Goal: Browse casually: Explore the website without a specific task or goal

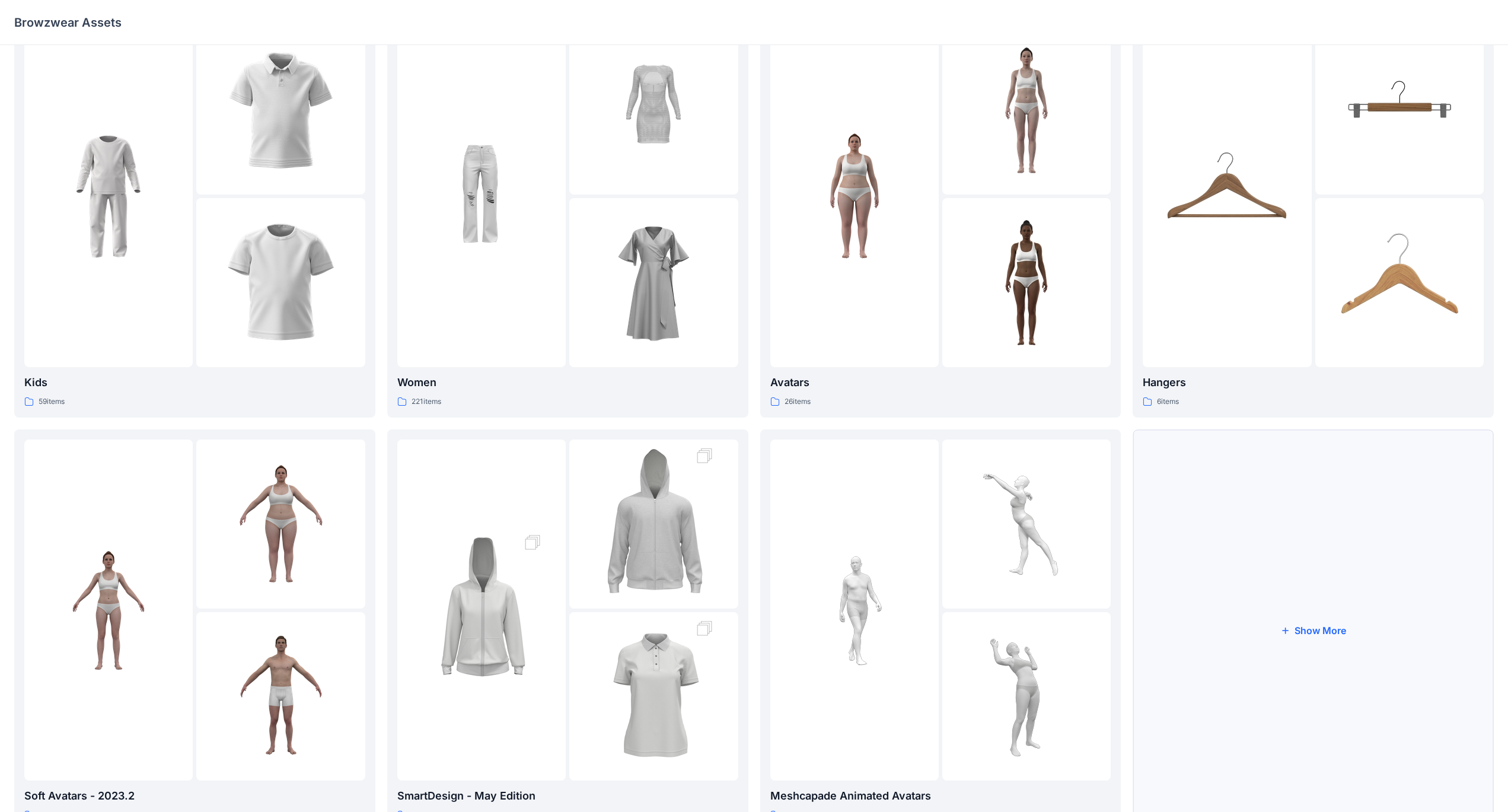
scroll to position [96, 0]
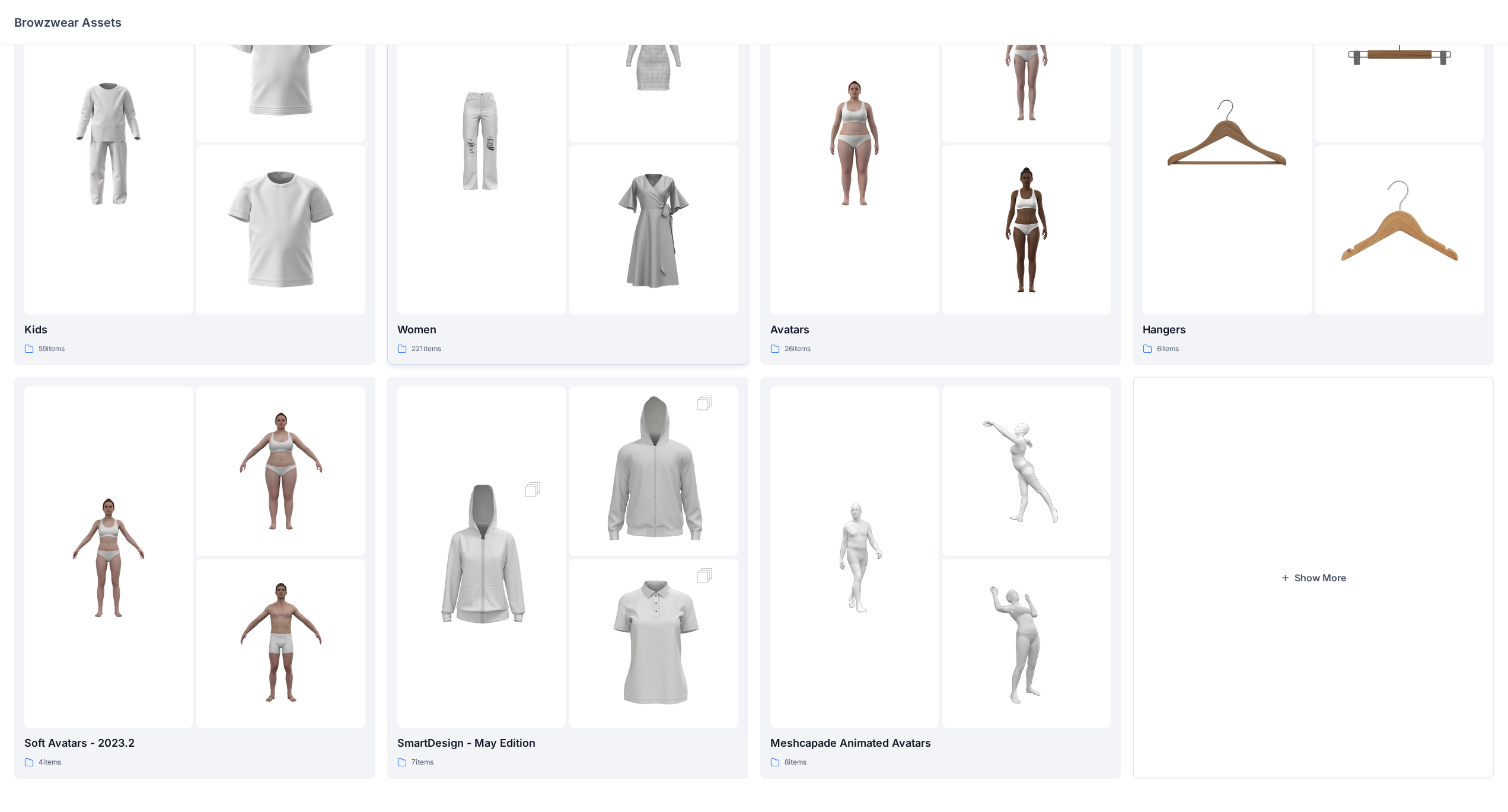
click at [423, 350] on p "221 items" at bounding box center [426, 349] width 30 height 13
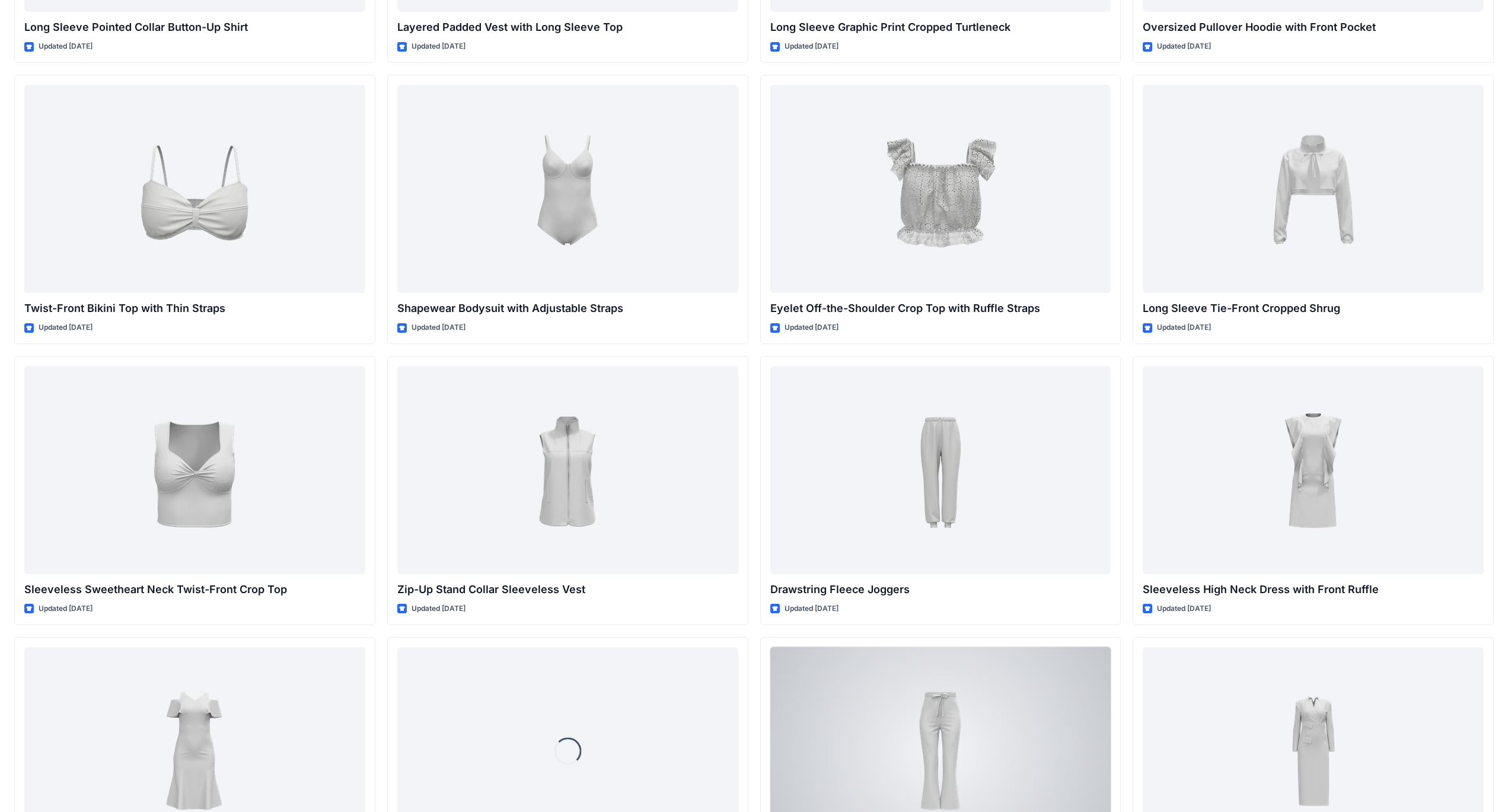
scroll to position [3982, 0]
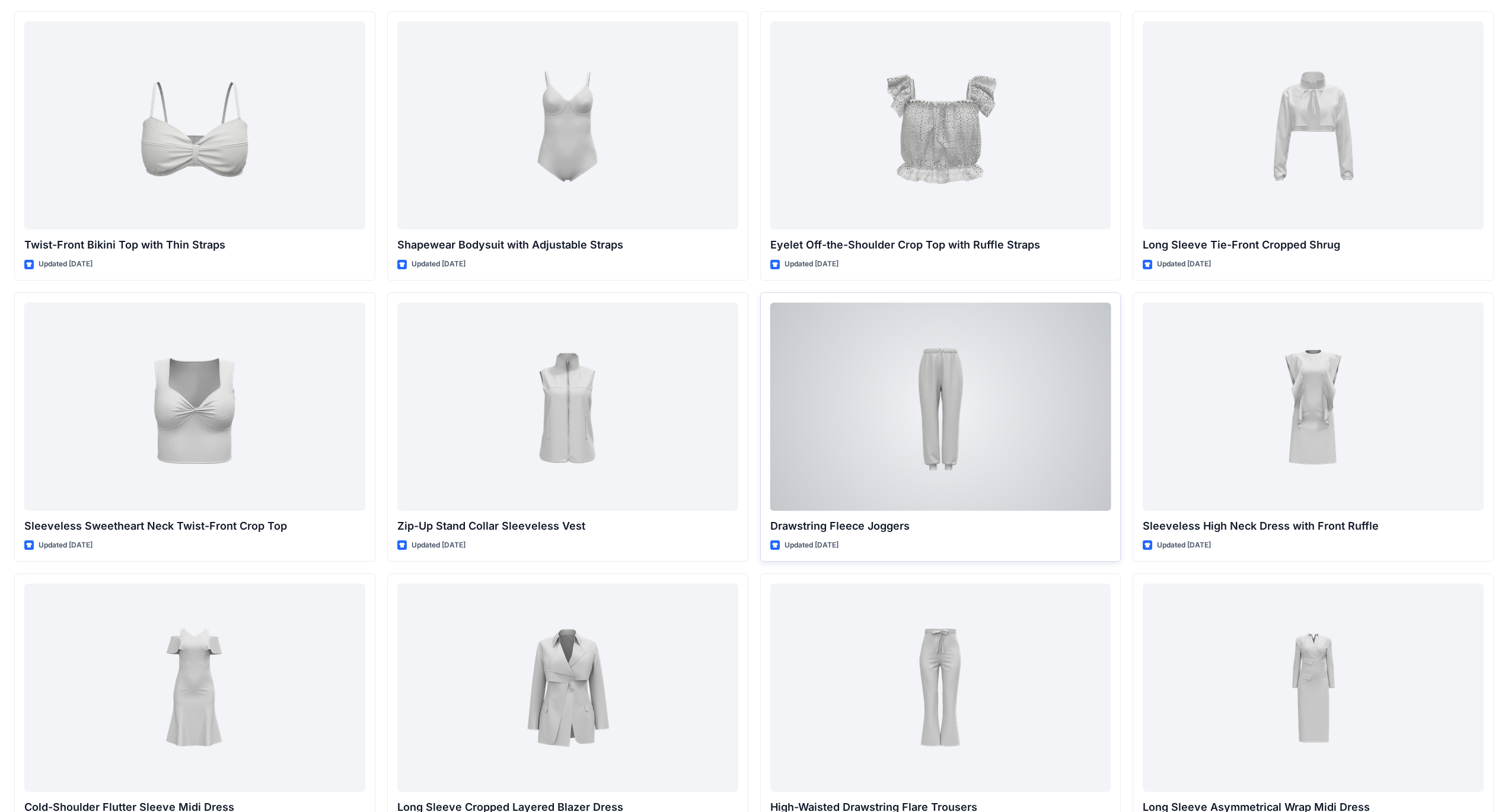
click at [923, 376] on div at bounding box center [941, 407] width 341 height 208
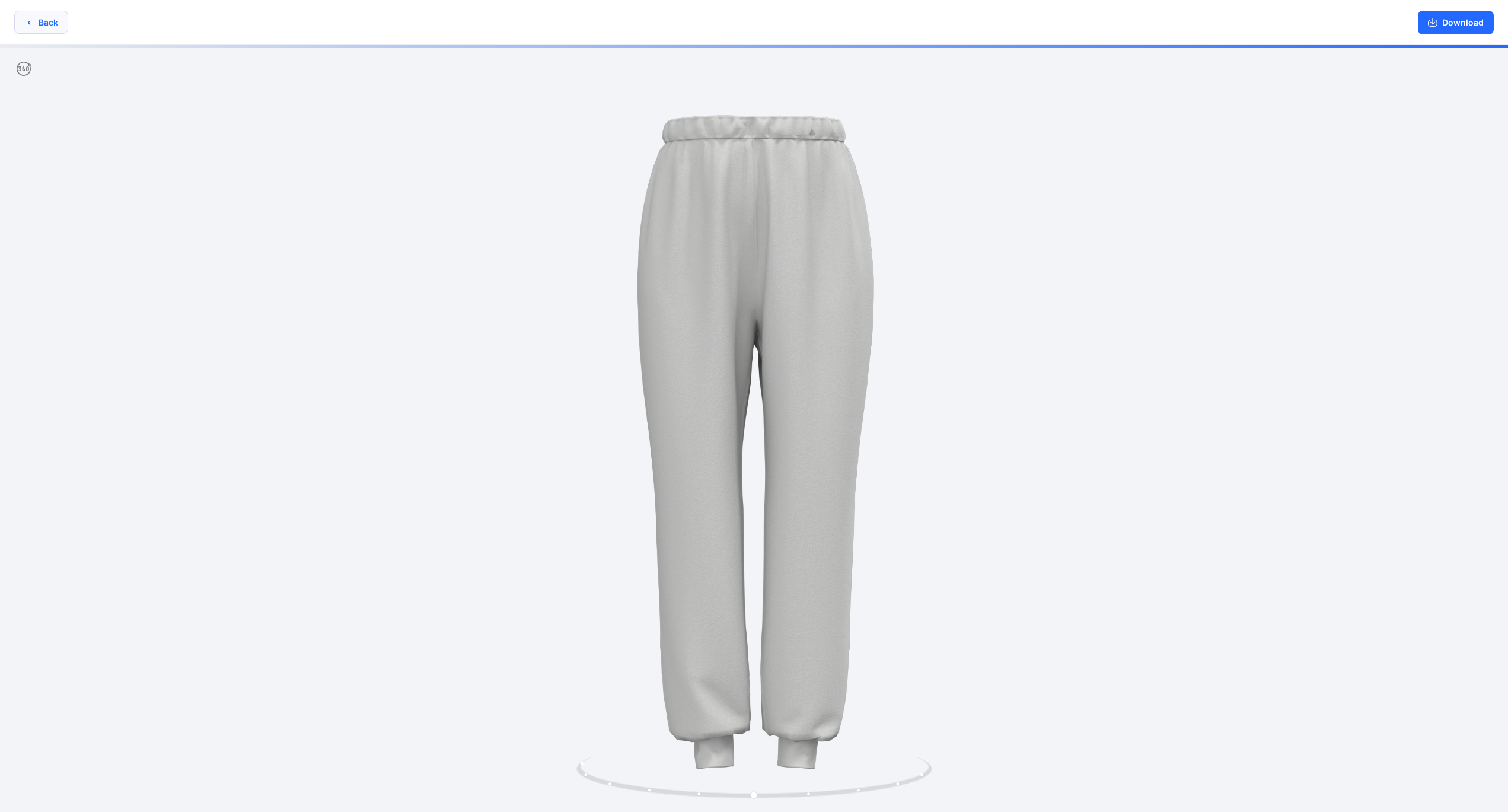
click at [37, 30] on button "Back" at bounding box center [41, 22] width 54 height 23
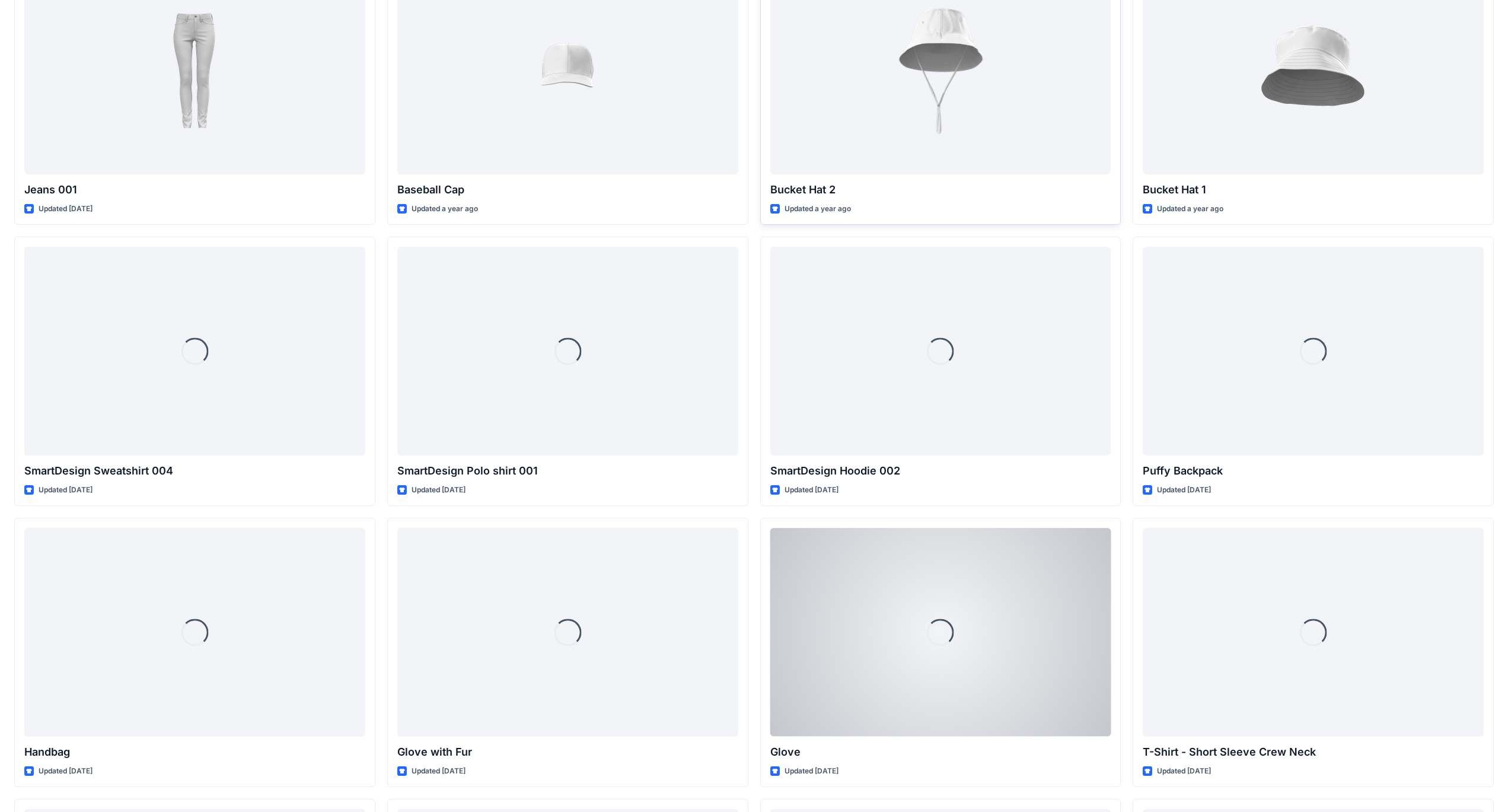
scroll to position [9160, 0]
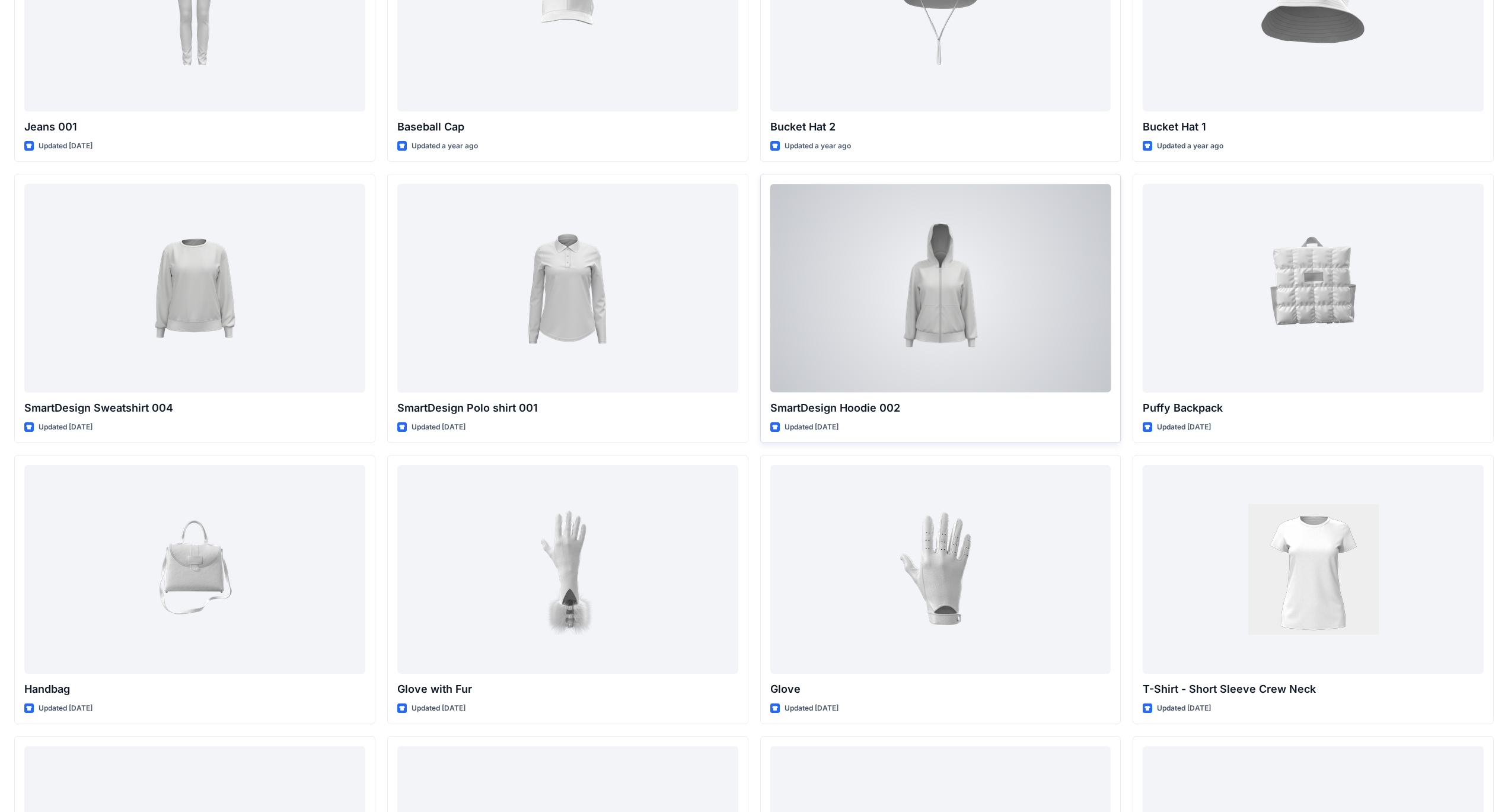
click at [950, 330] on div at bounding box center [941, 288] width 341 height 208
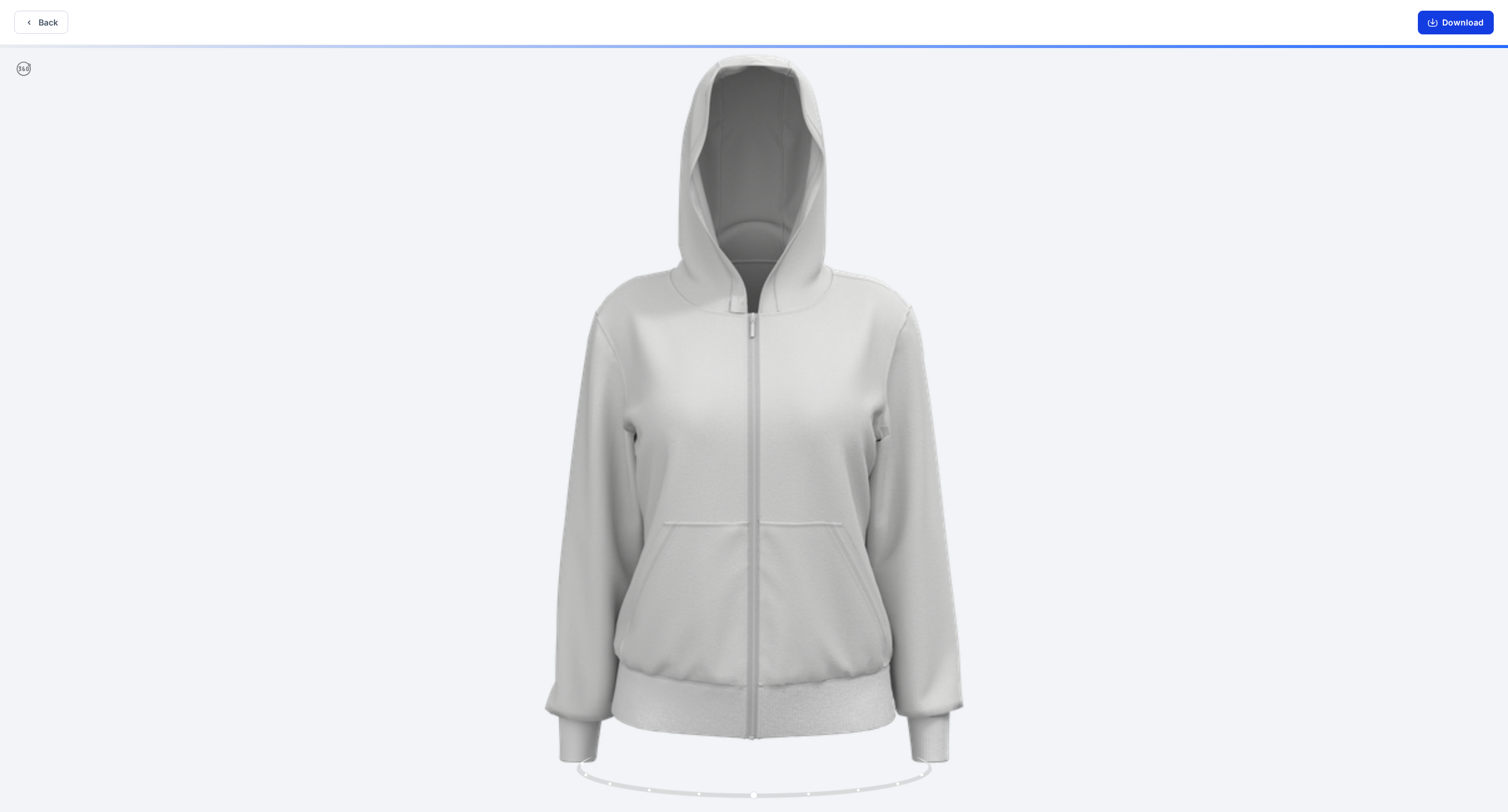
click at [1445, 22] on button "Download" at bounding box center [1455, 23] width 76 height 24
click at [877, 786] on icon at bounding box center [756, 779] width 359 height 44
click at [873, 789] on icon at bounding box center [756, 779] width 359 height 44
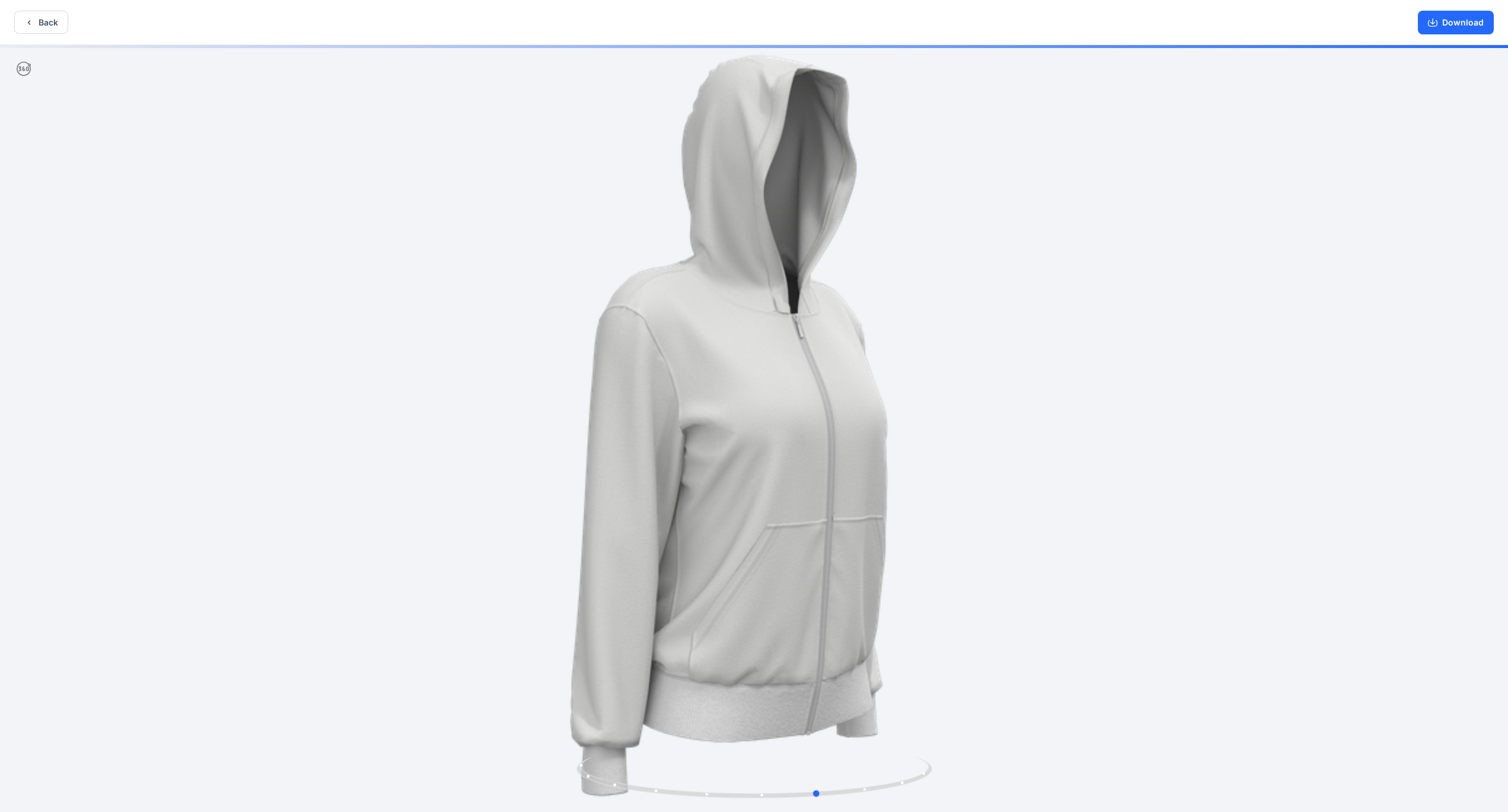
drag, startPoint x: 873, startPoint y: 789, endPoint x: 1387, endPoint y: 38, distance: 910.1
click at [404, 723] on div at bounding box center [754, 430] width 1508 height 769
